Goal: Information Seeking & Learning: Learn about a topic

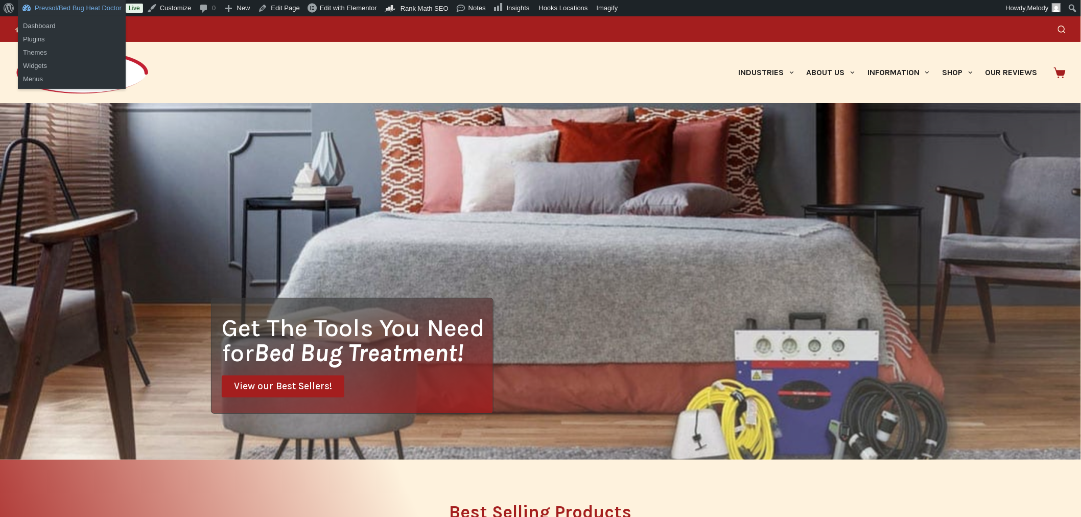
click at [69, 11] on link "Prevsol/Bed Bug Heat Doctor" at bounding box center [72, 8] width 108 height 16
click at [26, 8] on link "Prevsol/Bed Bug Heat Doctor" at bounding box center [72, 8] width 108 height 16
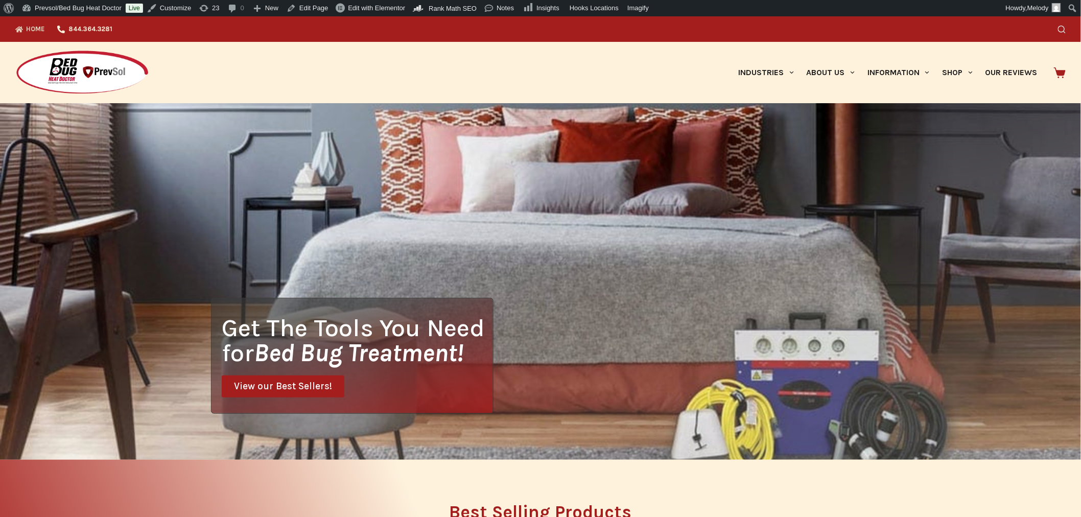
click at [1065, 29] on icon "Search" at bounding box center [1062, 30] width 8 height 8
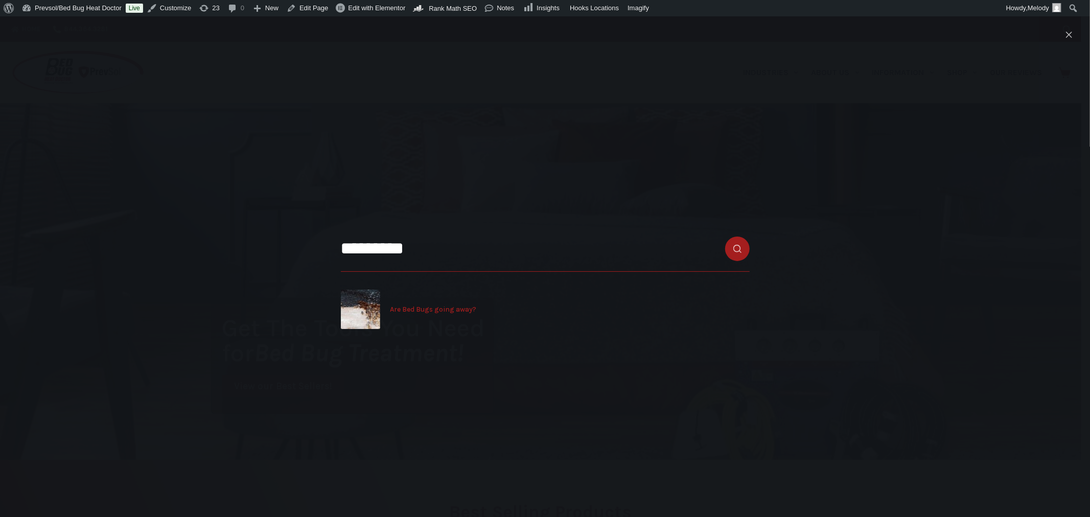
type input "*********"
click at [409, 307] on span "Are Bed Bugs going away?" at bounding box center [433, 309] width 86 height 10
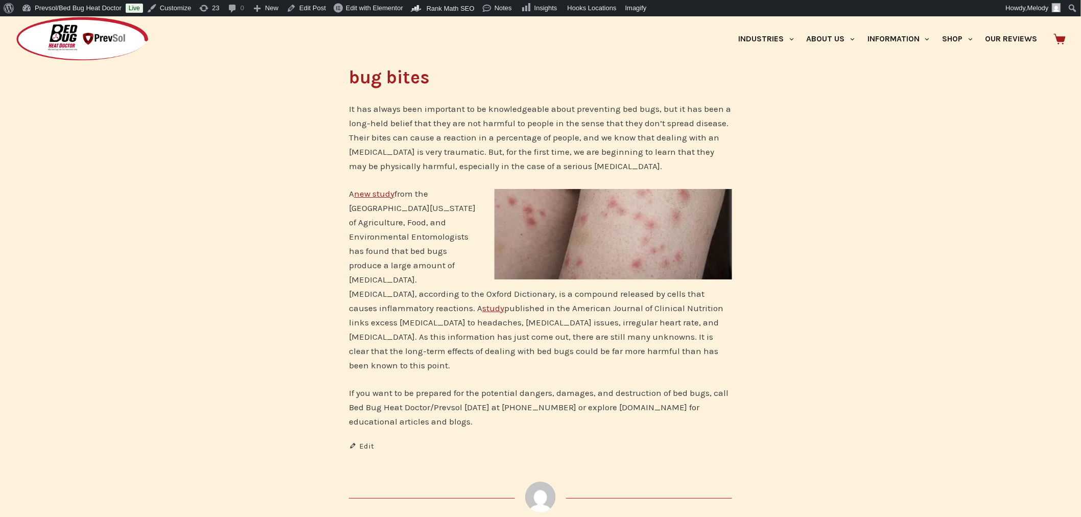
scroll to position [1482, 0]
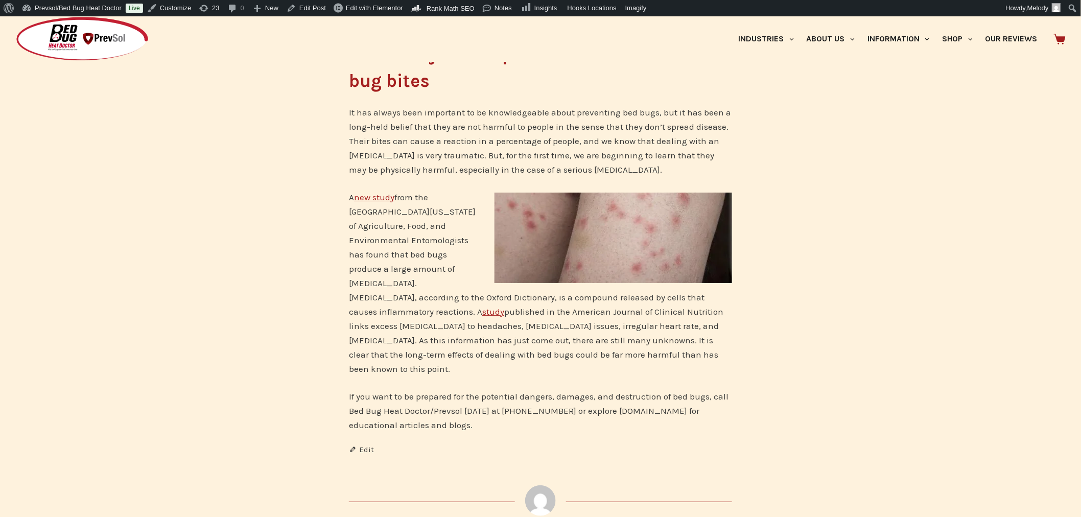
click at [380, 192] on link "new study" at bounding box center [374, 197] width 40 height 10
